Goal: Information Seeking & Learning: Check status

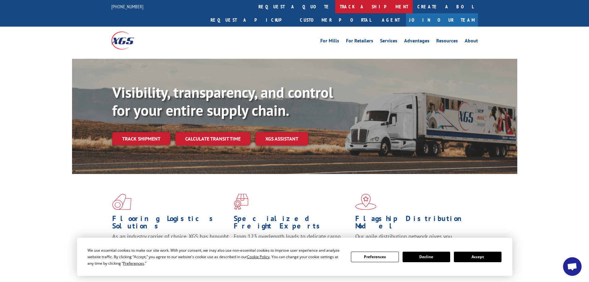
click at [335, 5] on link "track a shipment" at bounding box center [374, 6] width 78 height 13
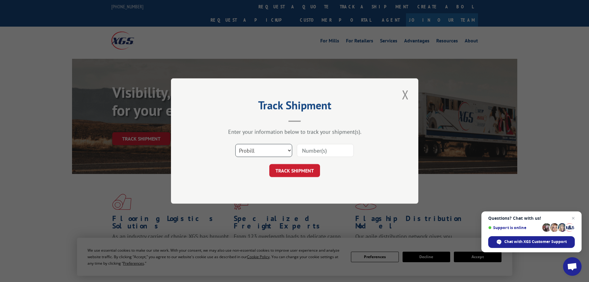
click at [281, 150] on select "Select category... Probill BOL PO" at bounding box center [263, 150] width 57 height 13
select select "bol"
click at [235, 144] on select "Select category... Probill BOL PO" at bounding box center [263, 150] width 57 height 13
click at [313, 148] on input at bounding box center [325, 150] width 57 height 13
paste input "5926460"
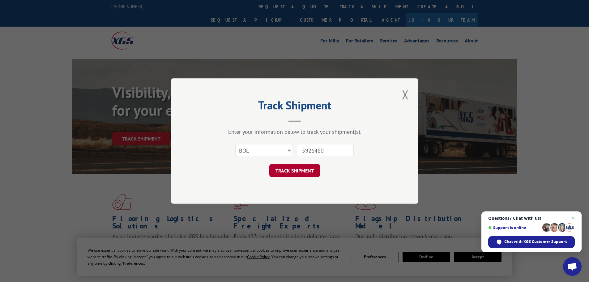
type input "5926460"
click at [300, 172] on button "TRACK SHIPMENT" at bounding box center [295, 170] width 51 height 13
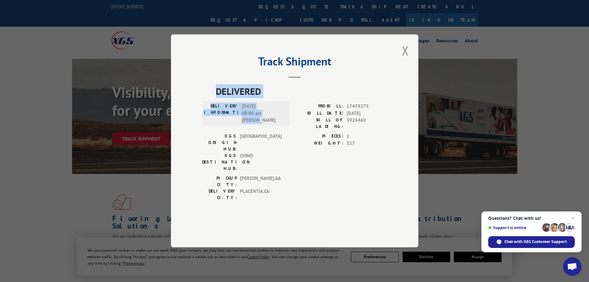
drag, startPoint x: 217, startPoint y: 89, endPoint x: 262, endPoint y: 123, distance: 56.5
click at [262, 123] on div "DELIVERED DELIVERY INFORMATION: [DATE] 09:45 am [PERSON_NAME]: 17459275 BILL DA…" at bounding box center [295, 144] width 186 height 120
copy div "DELIVERED DELIVERY INFORMATION: [DATE] 09:45 am [PERSON_NAME]"
